Goal: Transaction & Acquisition: Book appointment/travel/reservation

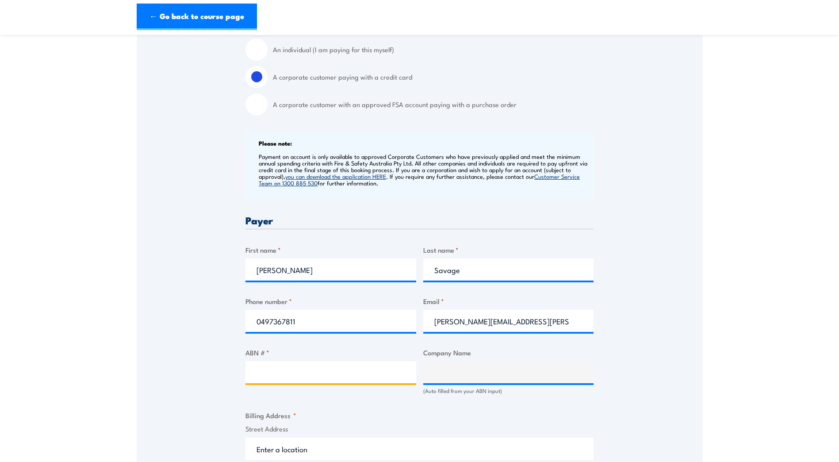
scroll to position [354, 0]
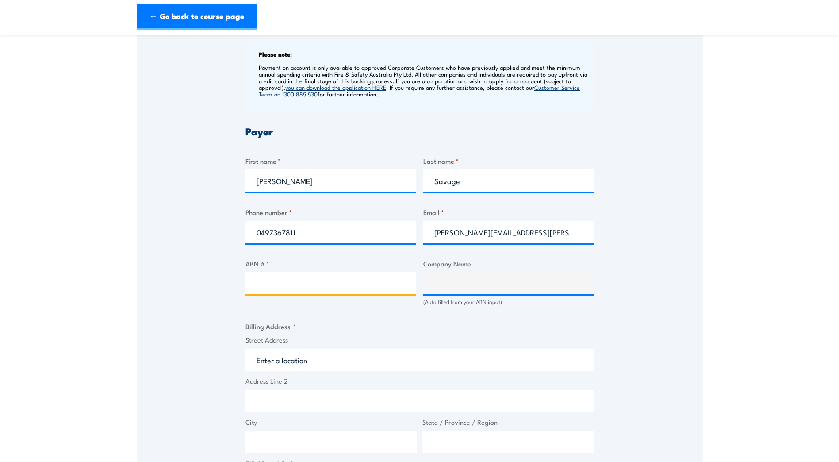
click at [345, 291] on input "ABN # *" at bounding box center [330, 283] width 171 height 22
click at [256, 294] on input "ABN # *" at bounding box center [330, 283] width 171 height 22
type input "3"
type input "58000003136"
type input "UGL RAIL SERVICES PTY LIMITED"
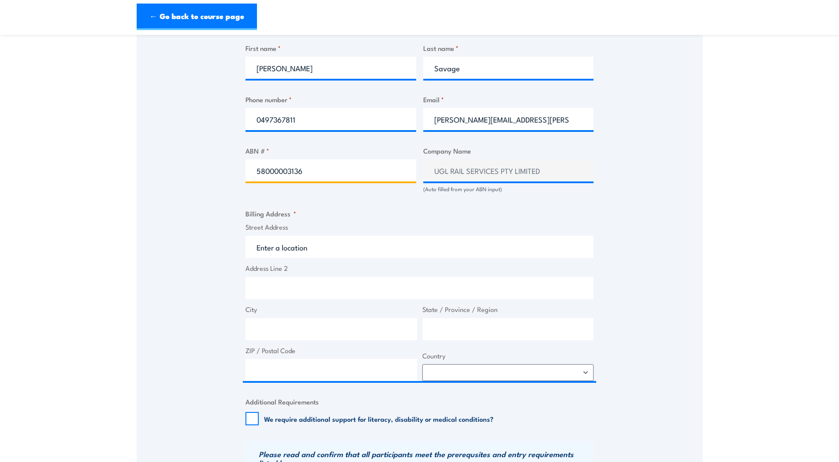
scroll to position [398, 0]
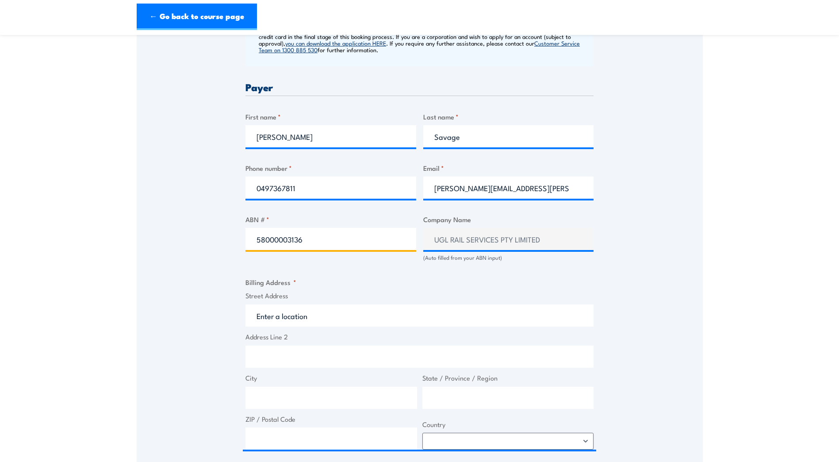
type input "58000003136"
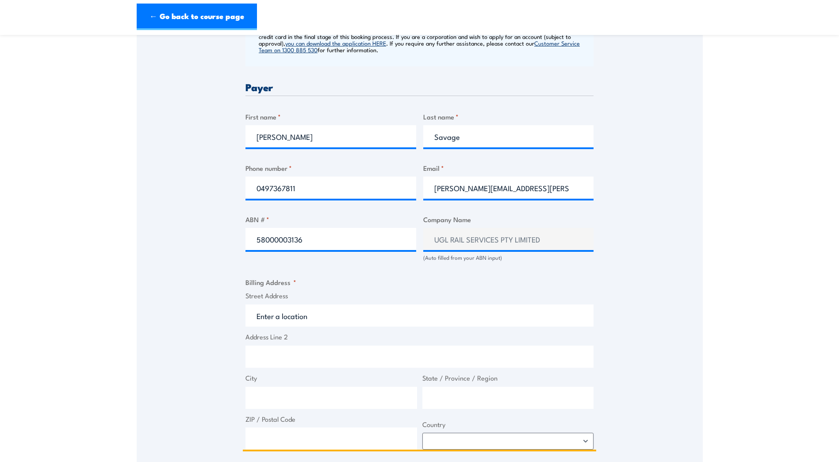
click at [317, 322] on input "Street Address" at bounding box center [419, 315] width 348 height 22
click at [319, 324] on input "Street Address" at bounding box center [419, 315] width 348 height 22
drag, startPoint x: 321, startPoint y: 325, endPoint x: 241, endPoint y: 324, distance: 79.6
click at [241, 324] on div "Speak to a specialist CALL [PHONE_NUMBER] CALL [PHONE_NUMBER] " * " indicates r…" at bounding box center [420, 369] width 566 height 1203
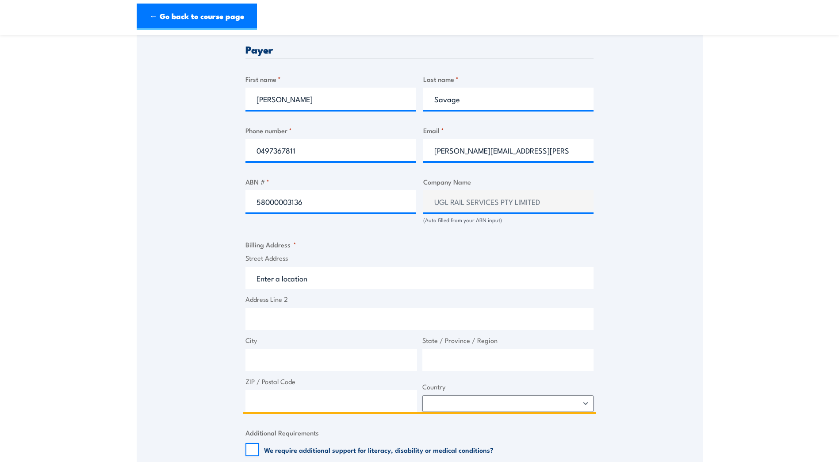
scroll to position [486, 0]
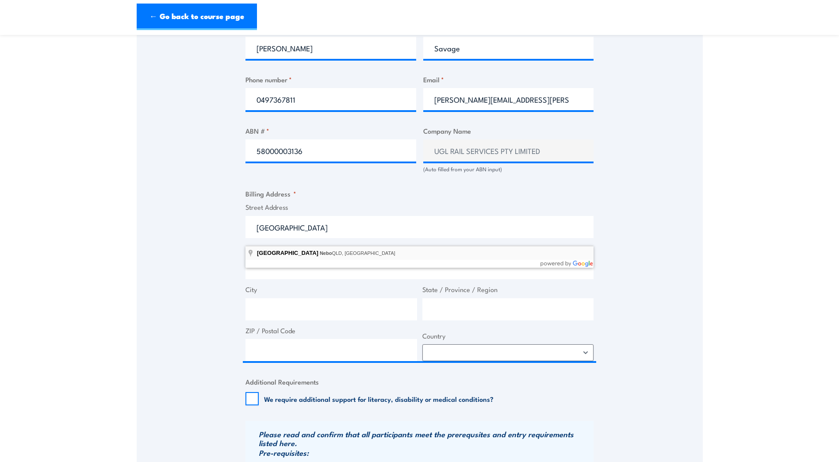
type input "[GEOGRAPHIC_DATA], [GEOGRAPHIC_DATA]"
type input "Braeside Rd"
type input "Nebo"
type input "[GEOGRAPHIC_DATA]"
type input "4742"
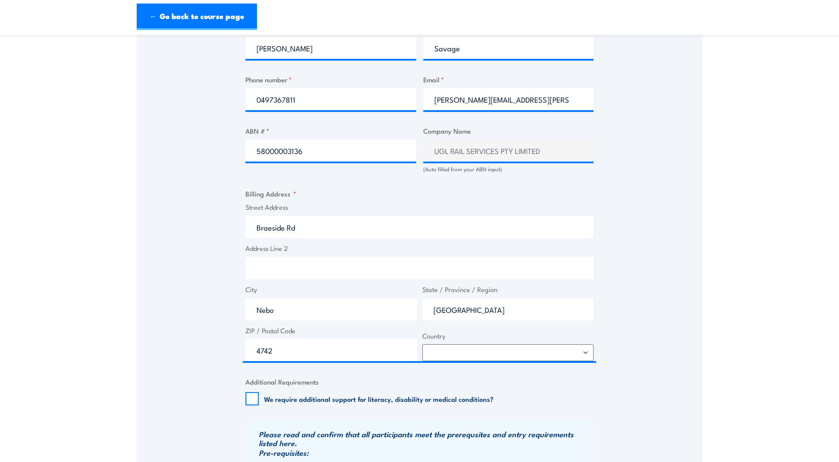
select select "[GEOGRAPHIC_DATA]"
click at [254, 234] on input "Braeside Rd" at bounding box center [419, 227] width 348 height 22
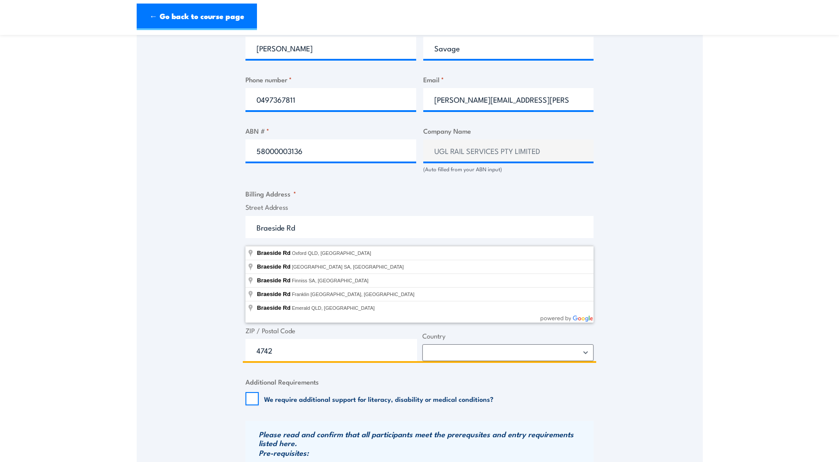
click at [318, 234] on input "Braeside Rd" at bounding box center [419, 227] width 348 height 22
drag, startPoint x: 317, startPoint y: 233, endPoint x: 214, endPoint y: 233, distance: 102.6
click at [214, 233] on div "Speak to a specialist CALL [PHONE_NUMBER] CALL [PHONE_NUMBER] " * " indicates r…" at bounding box center [420, 280] width 566 height 1203
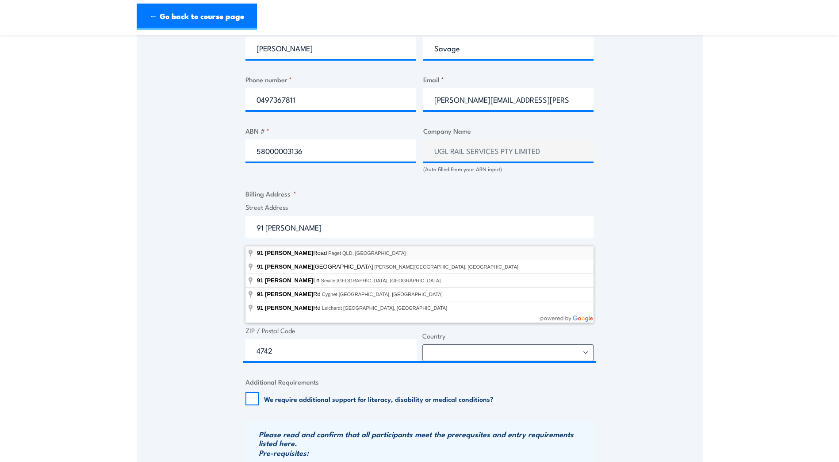
type input "[STREET_ADDRESS][PERSON_NAME][PERSON_NAME]"
type input "[STREET_ADDRESS][PERSON_NAME]"
type input "Paget"
type input "4740"
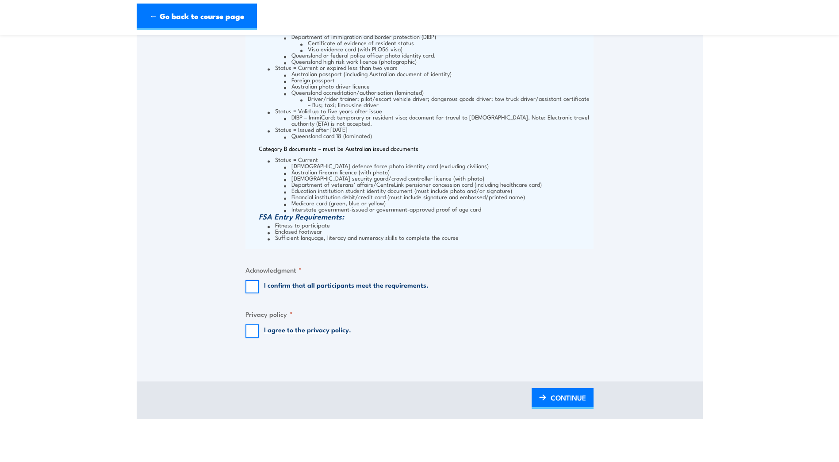
scroll to position [1017, 0]
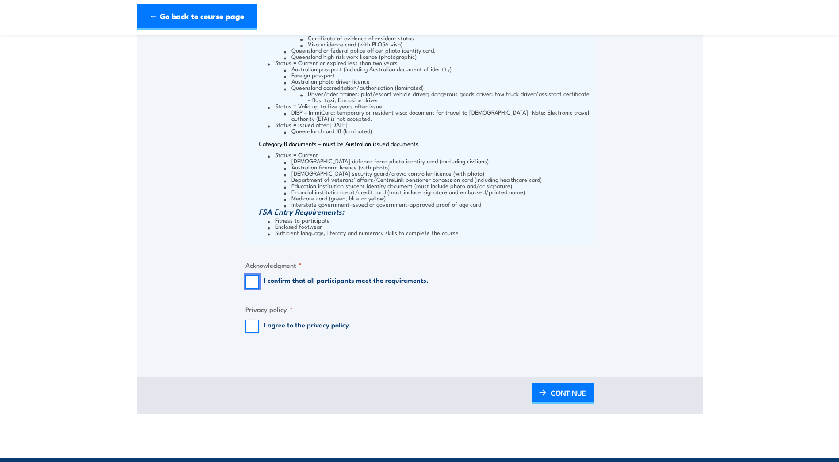
click at [252, 288] on input "I confirm that all participants meet the requirements." at bounding box center [251, 281] width 13 height 13
checkbox input "true"
click at [252, 333] on input "I agree to the privacy policy ." at bounding box center [251, 325] width 13 height 13
checkbox input "true"
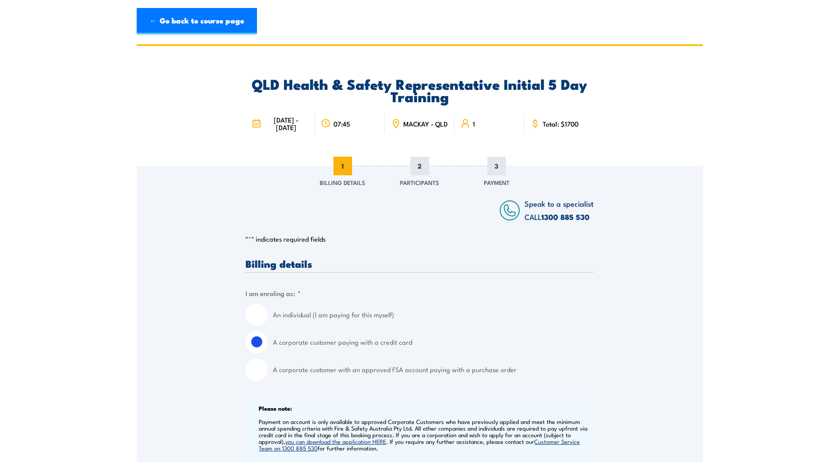
scroll to position [44, 0]
